Goal: Navigation & Orientation: Find specific page/section

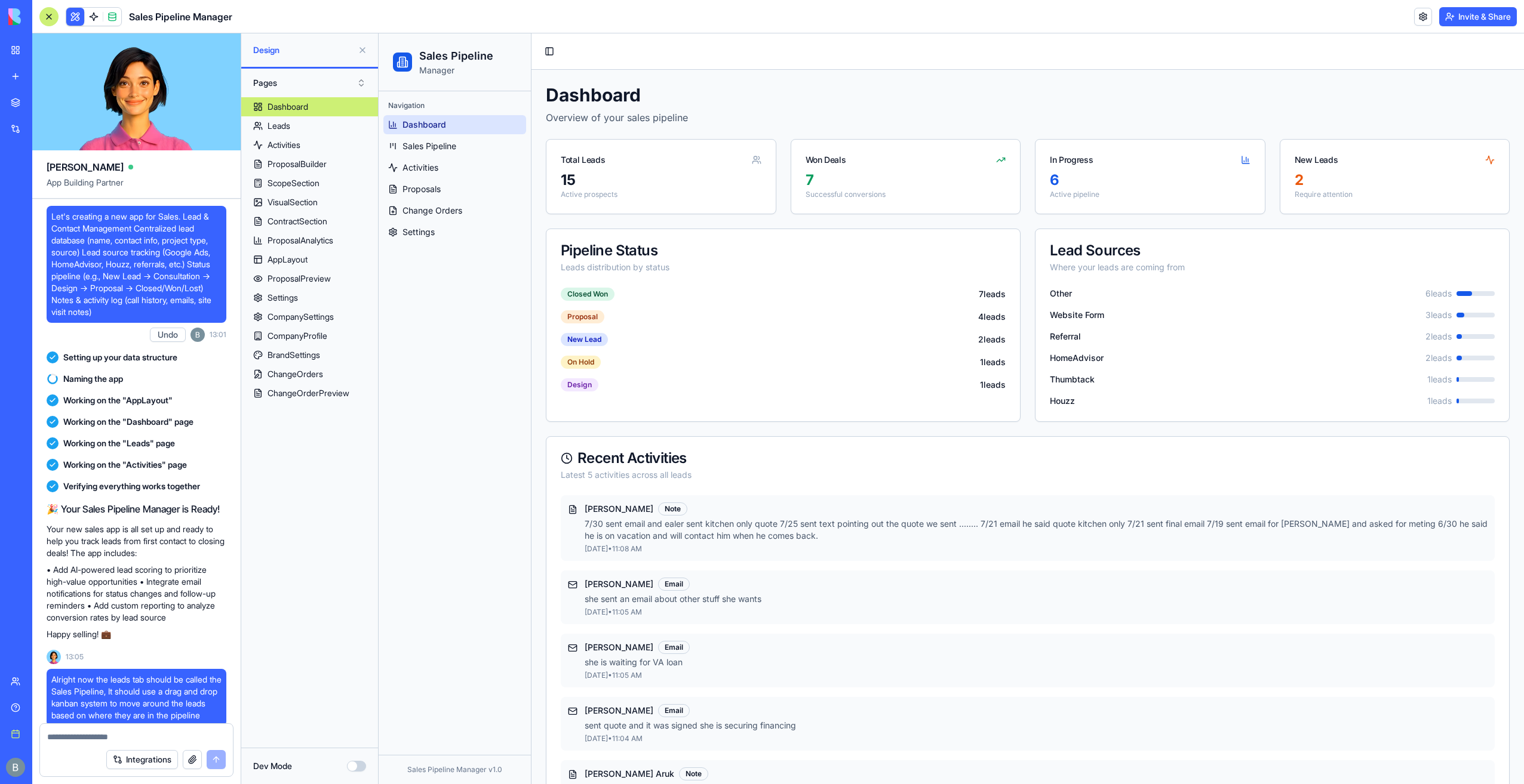
scroll to position [41408, 0]
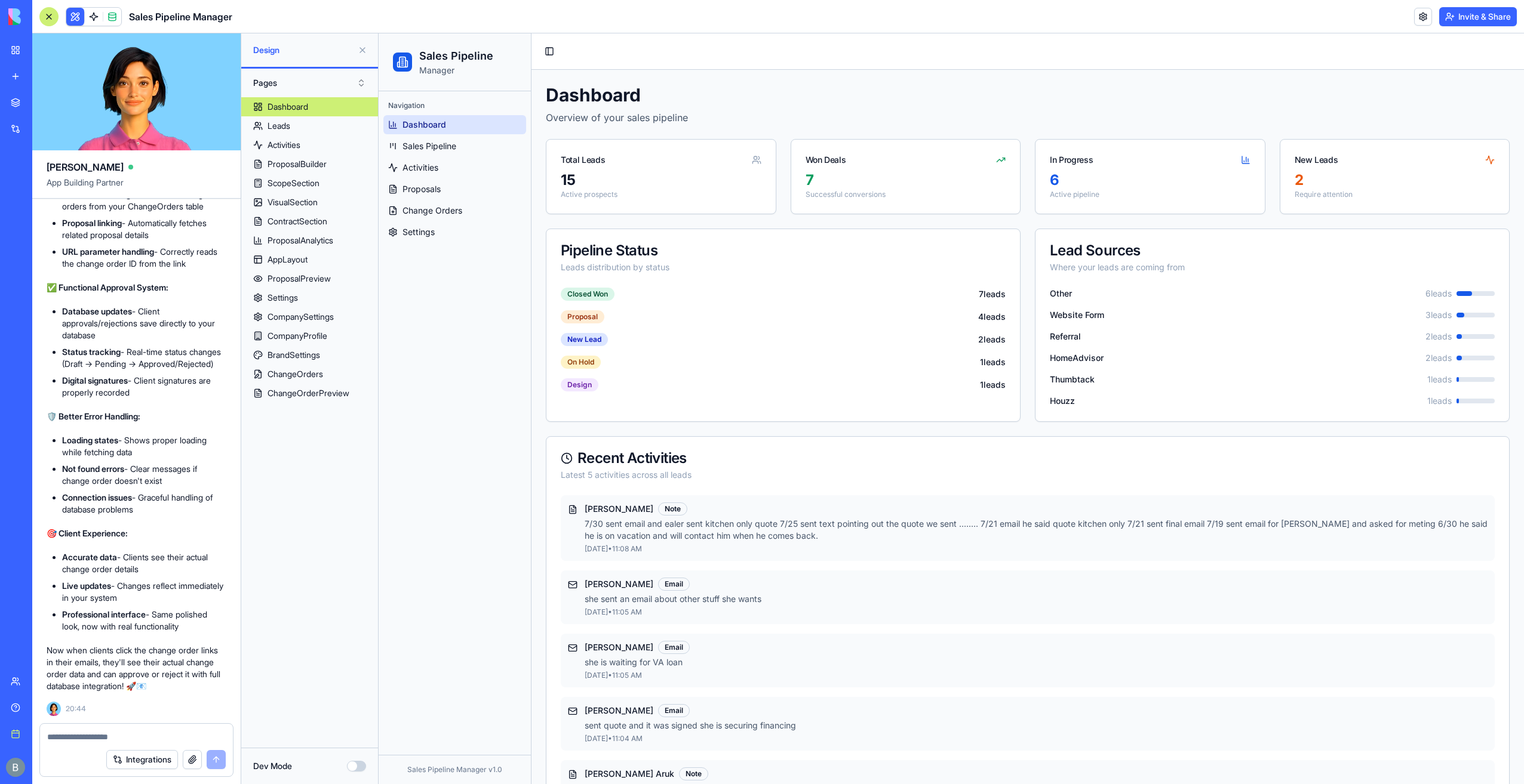
click at [23, 20] on img at bounding box center [45, 17] width 74 height 17
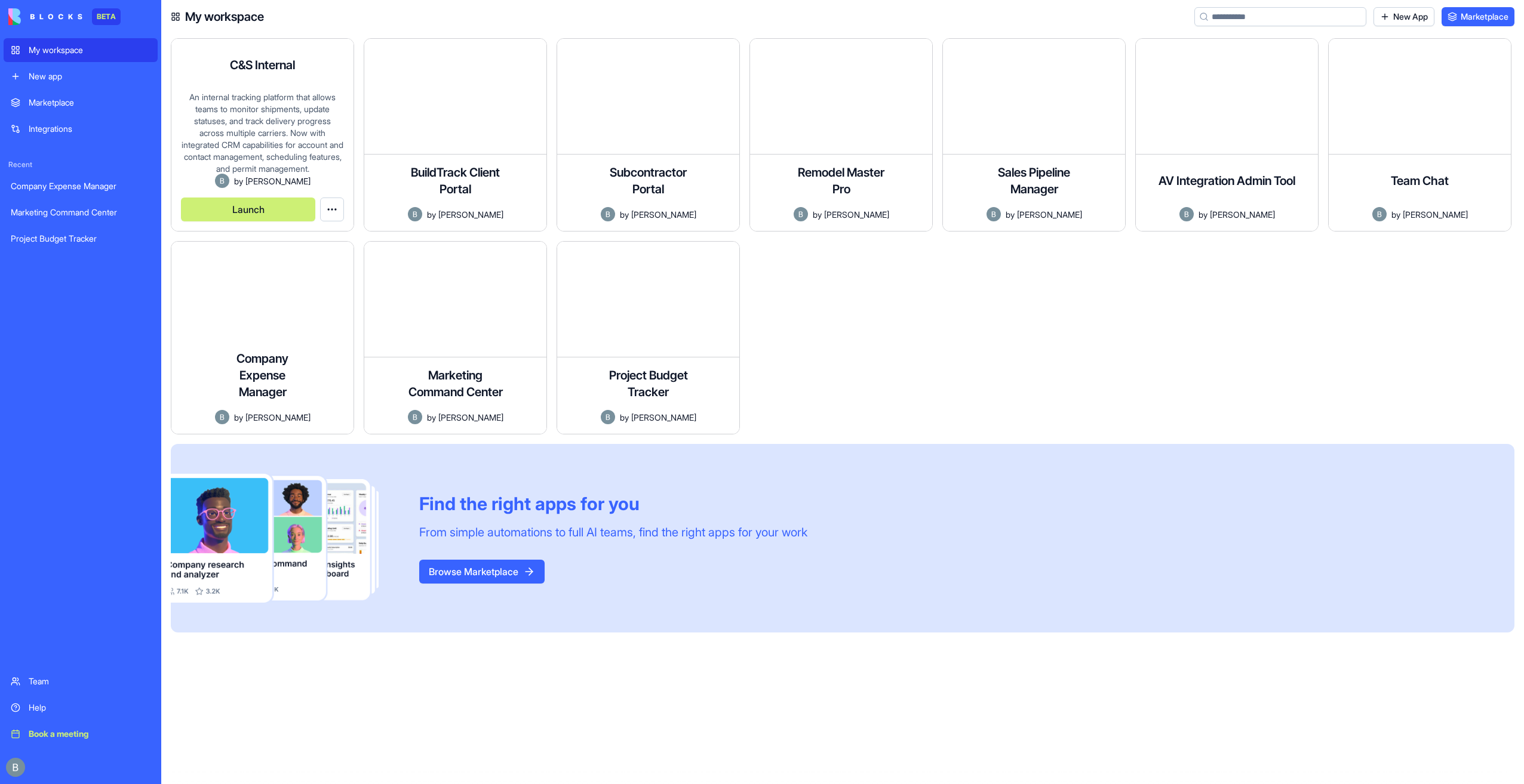
click at [263, 216] on button "Launch" at bounding box center [248, 210] width 134 height 24
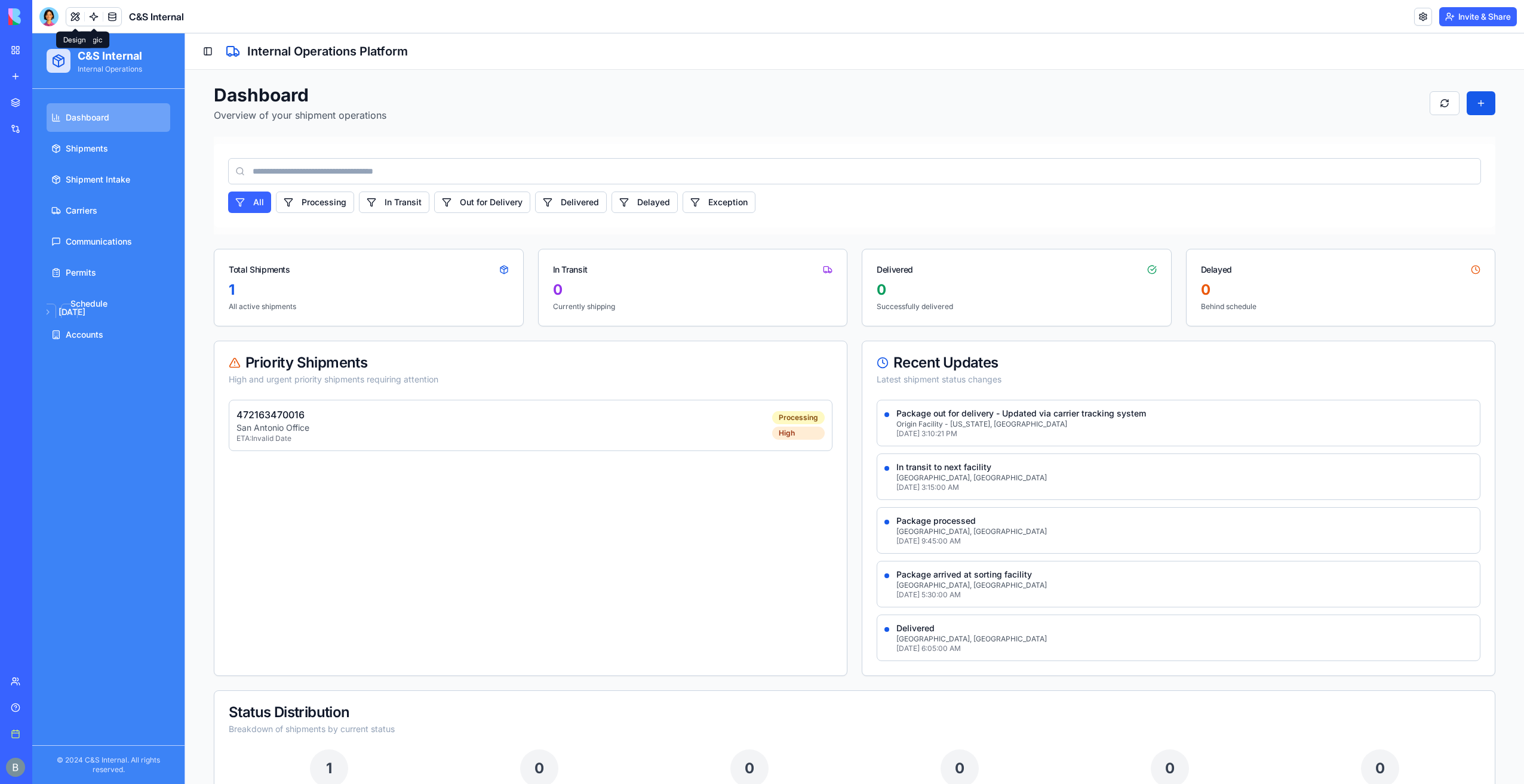
click at [76, 18] on button at bounding box center [75, 16] width 18 height 18
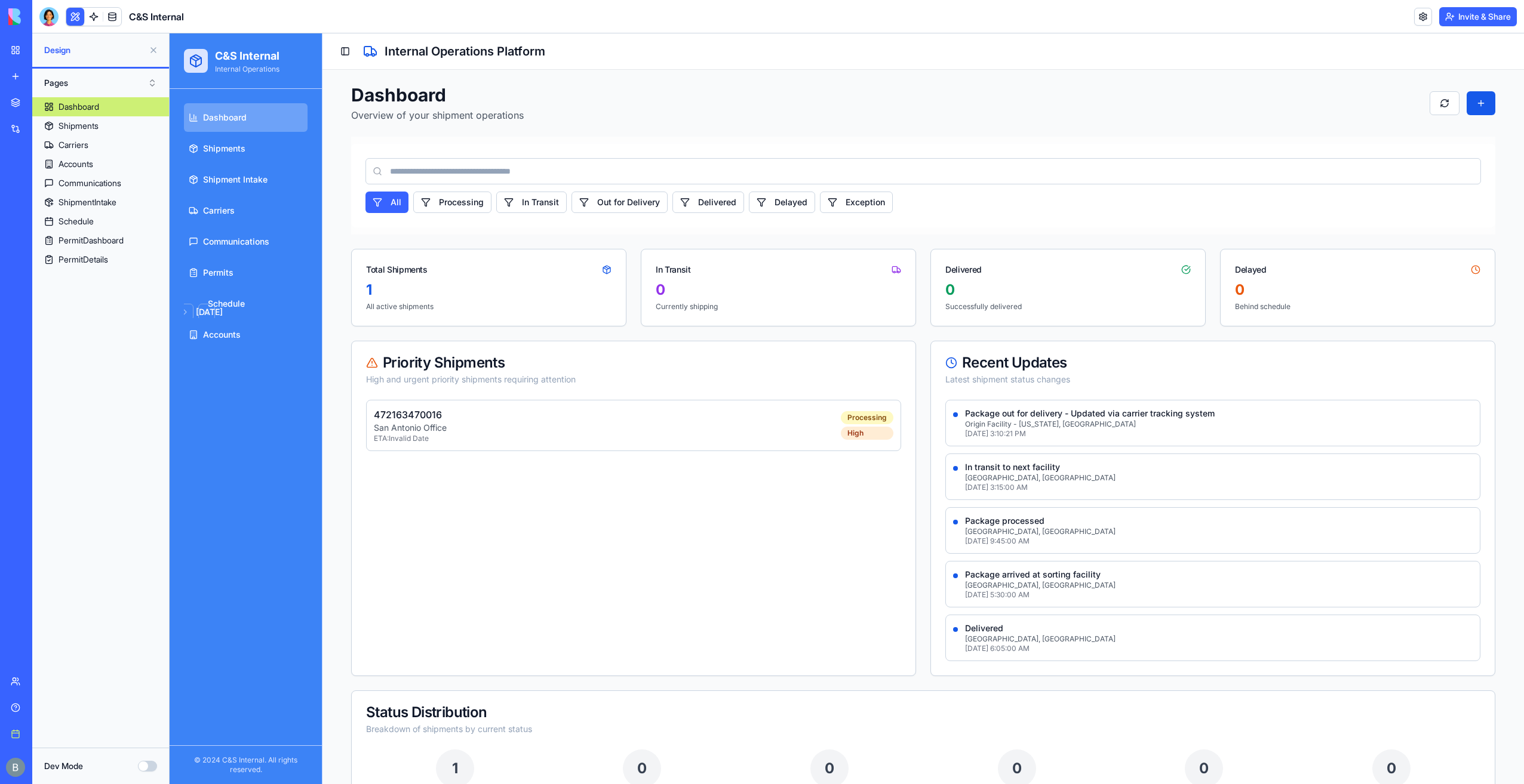
click at [143, 80] on button "Pages" at bounding box center [101, 83] width 125 height 20
click at [128, 126] on div "Components" at bounding box center [101, 127] width 119 height 20
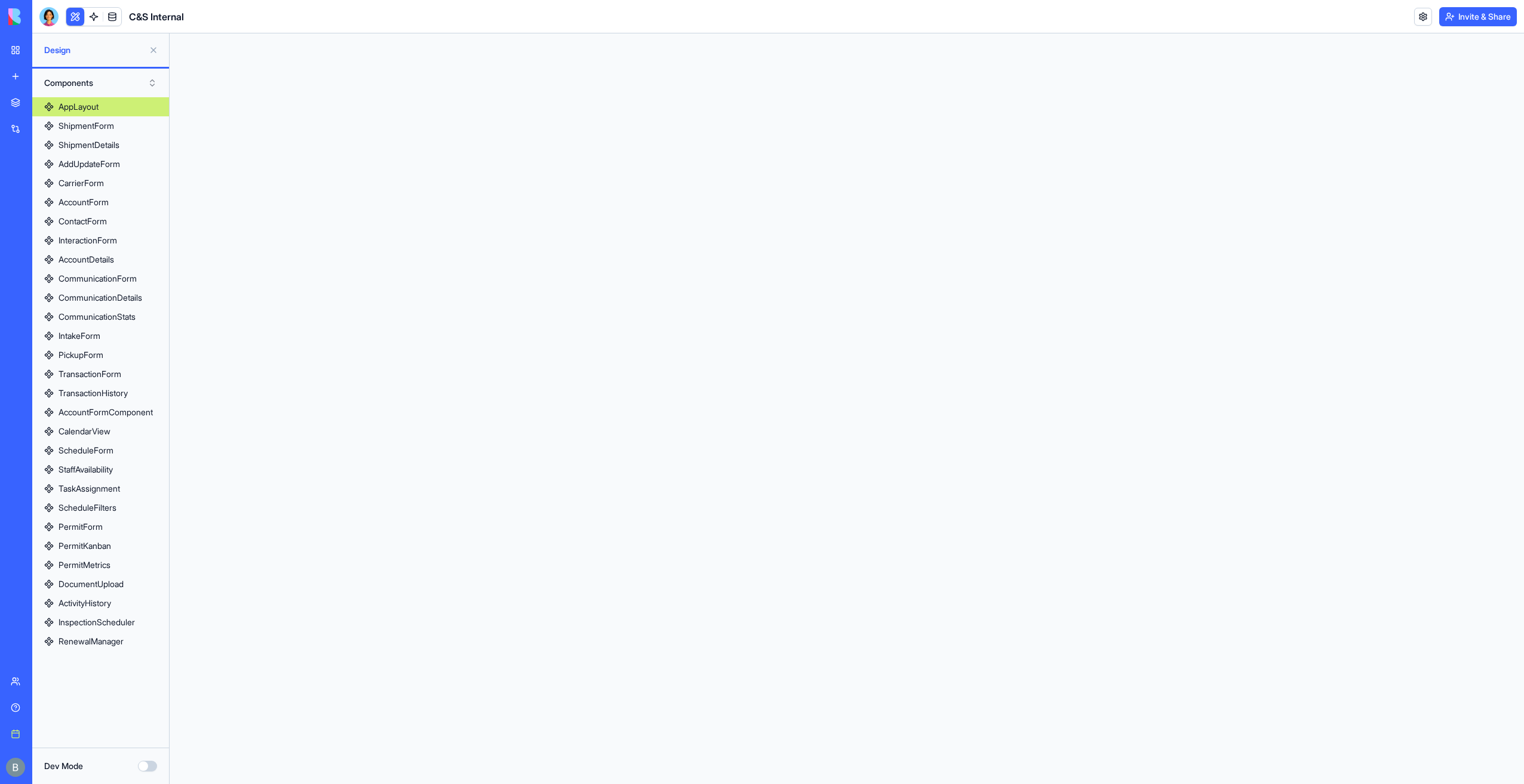
click at [111, 84] on button "Components" at bounding box center [101, 83] width 125 height 20
click at [24, 46] on link "My workspace" at bounding box center [27, 50] width 48 height 24
